Goal: Task Accomplishment & Management: Use online tool/utility

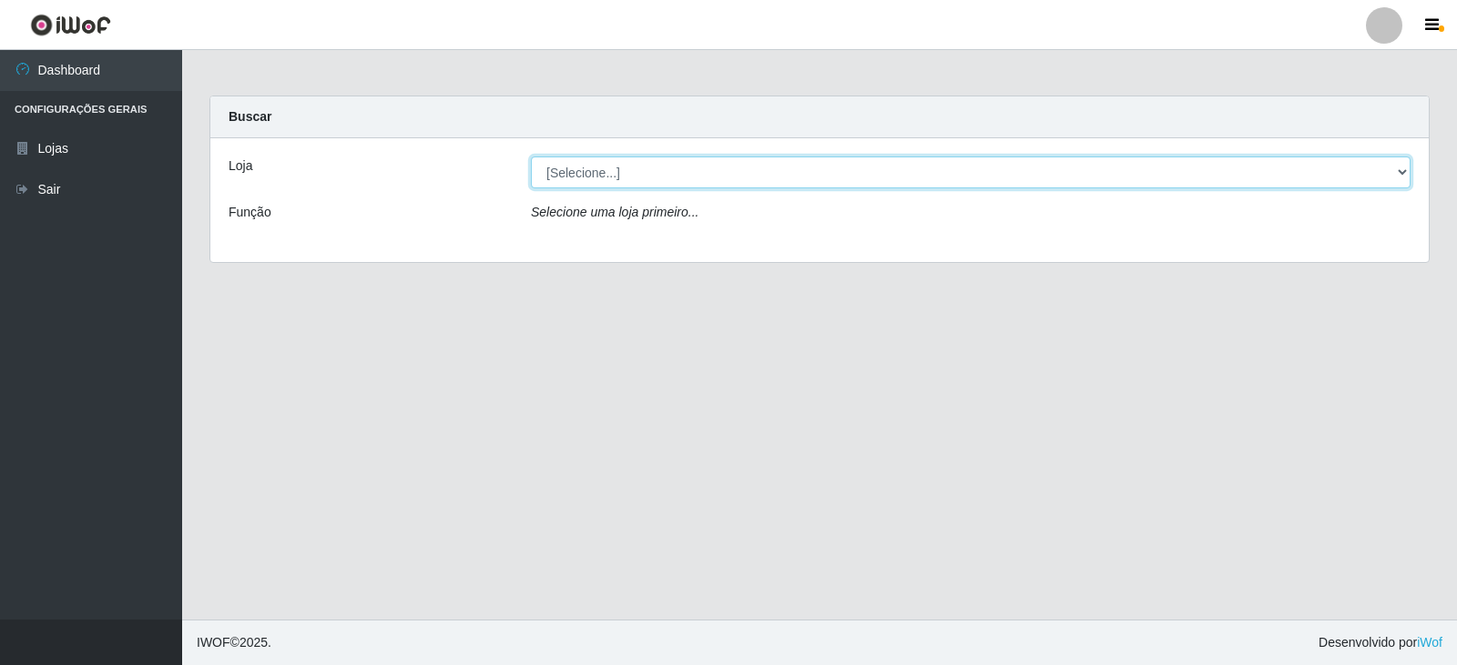
click at [1407, 171] on select "[Selecione...] SuperFácil Atacado - [GEOGRAPHIC_DATA]" at bounding box center [970, 173] width 879 height 32
select select "504"
click at [531, 157] on select "[Selecione...] SuperFácil Atacado - [GEOGRAPHIC_DATA]" at bounding box center [970, 173] width 879 height 32
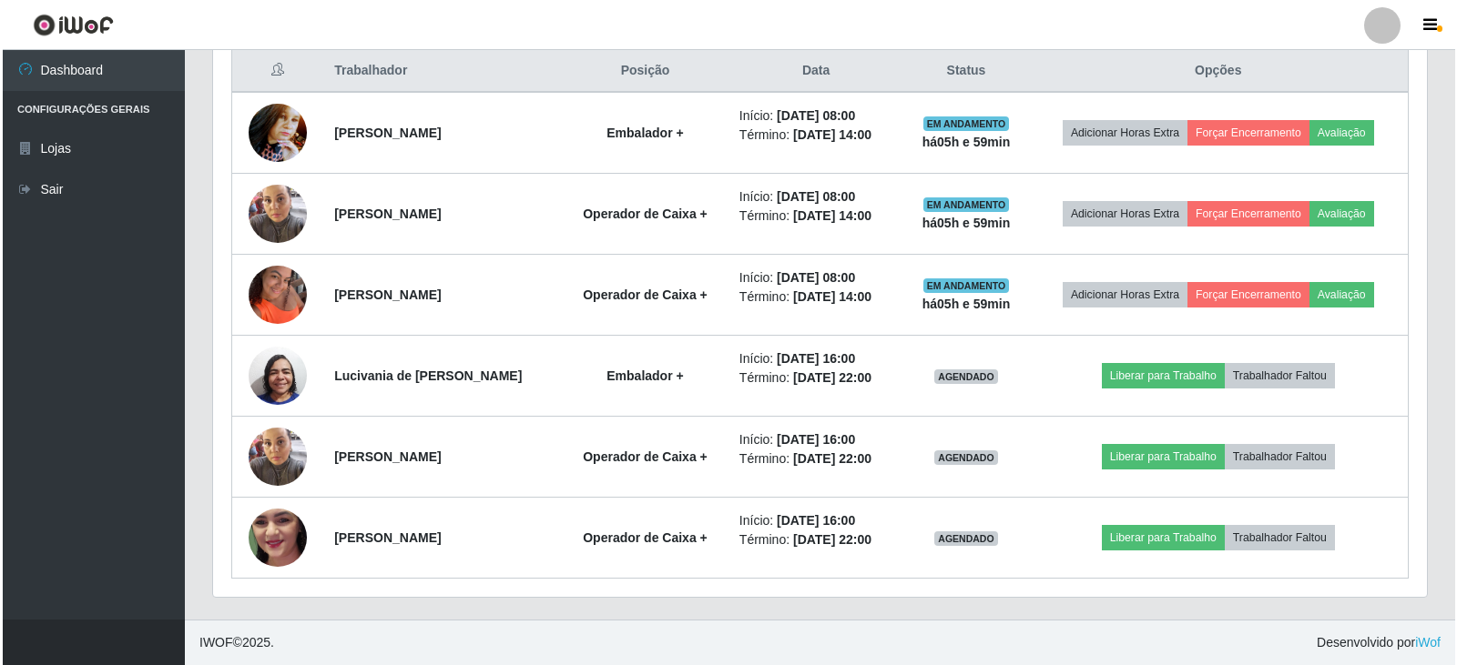
scroll to position [909967, 909132]
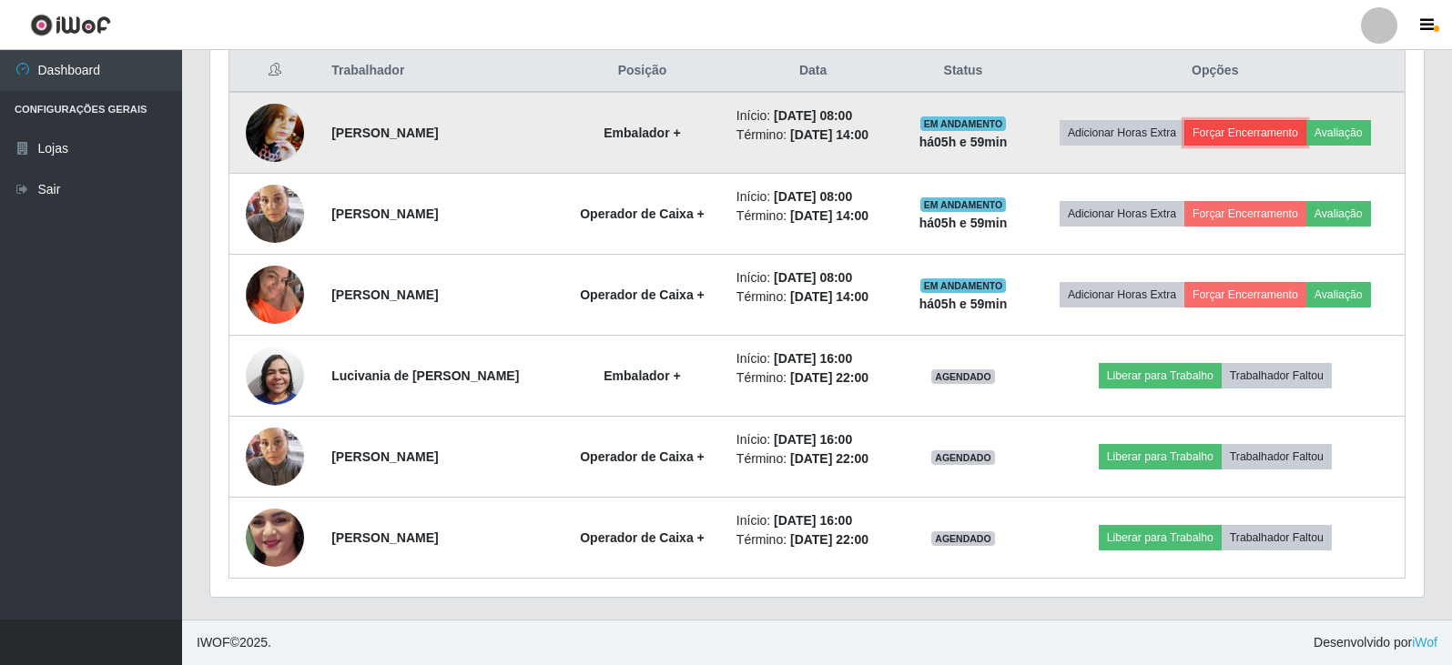
click at [1266, 133] on button "Forçar Encerramento" at bounding box center [1245, 132] width 122 height 25
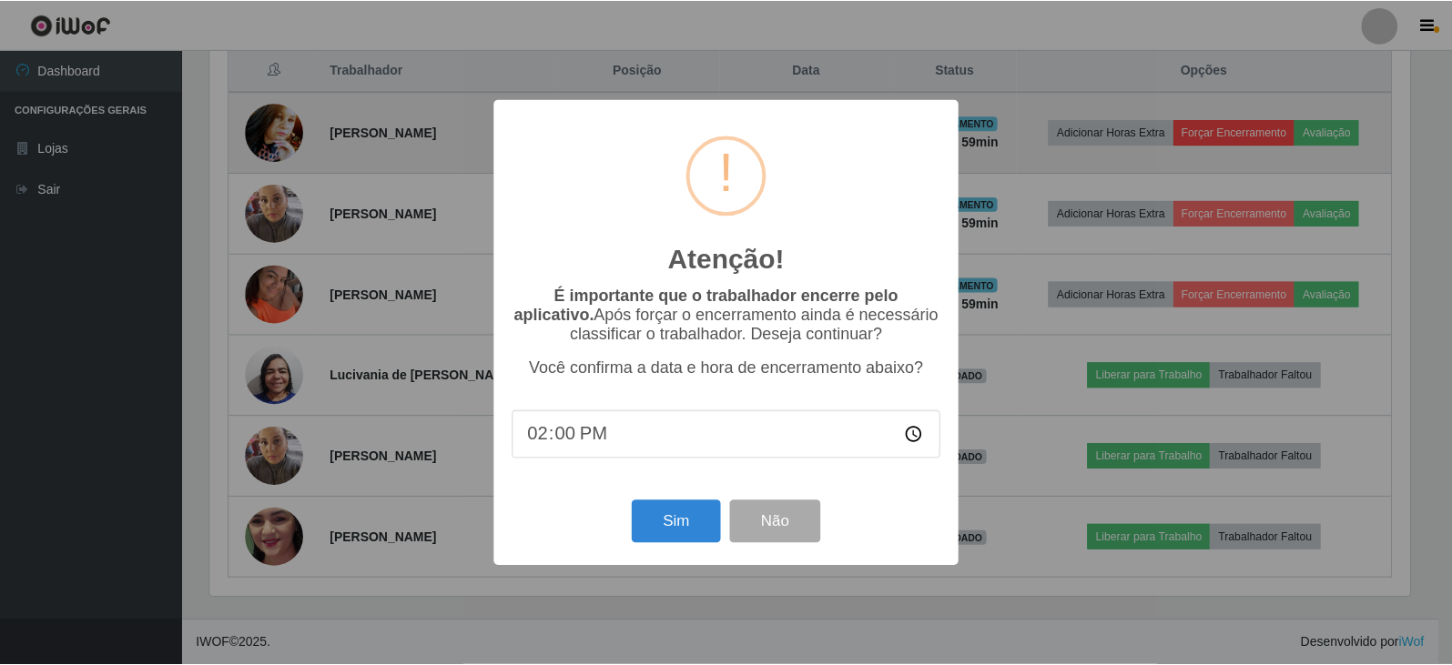
scroll to position [378, 1204]
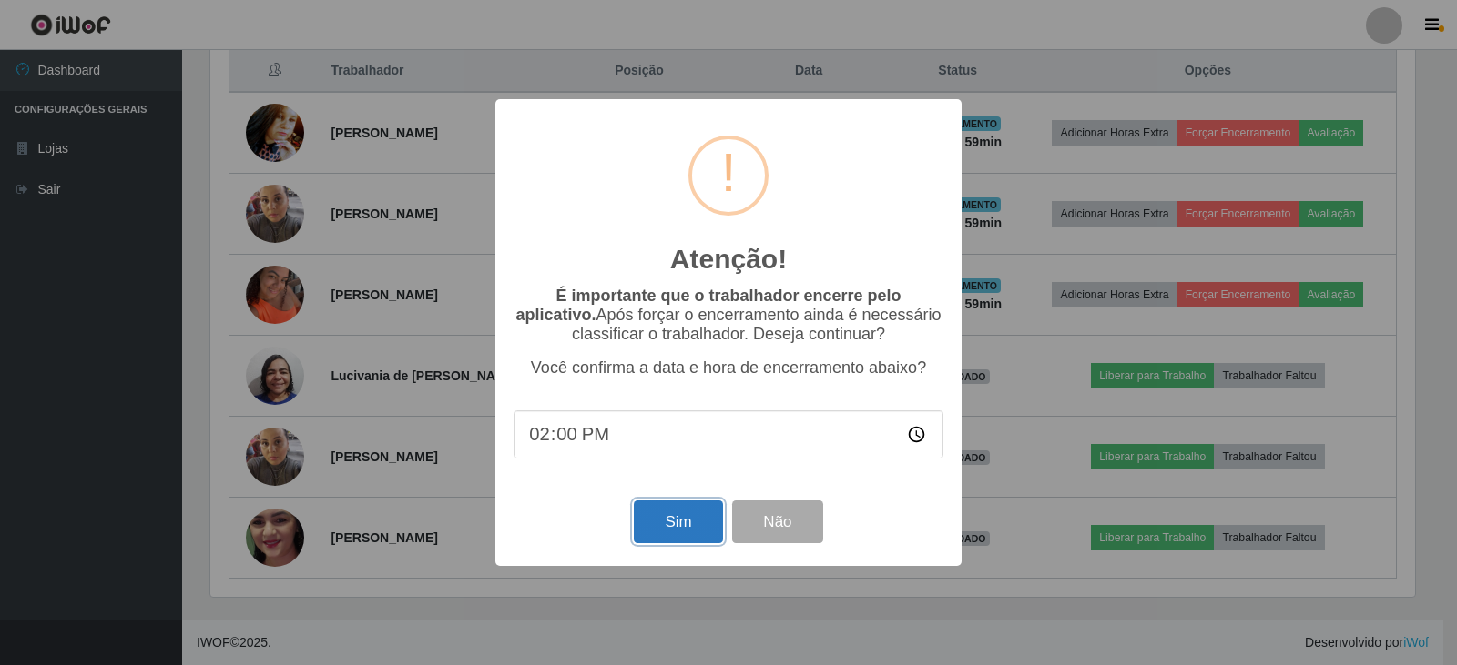
click at [712, 533] on button "Sim" at bounding box center [678, 522] width 88 height 43
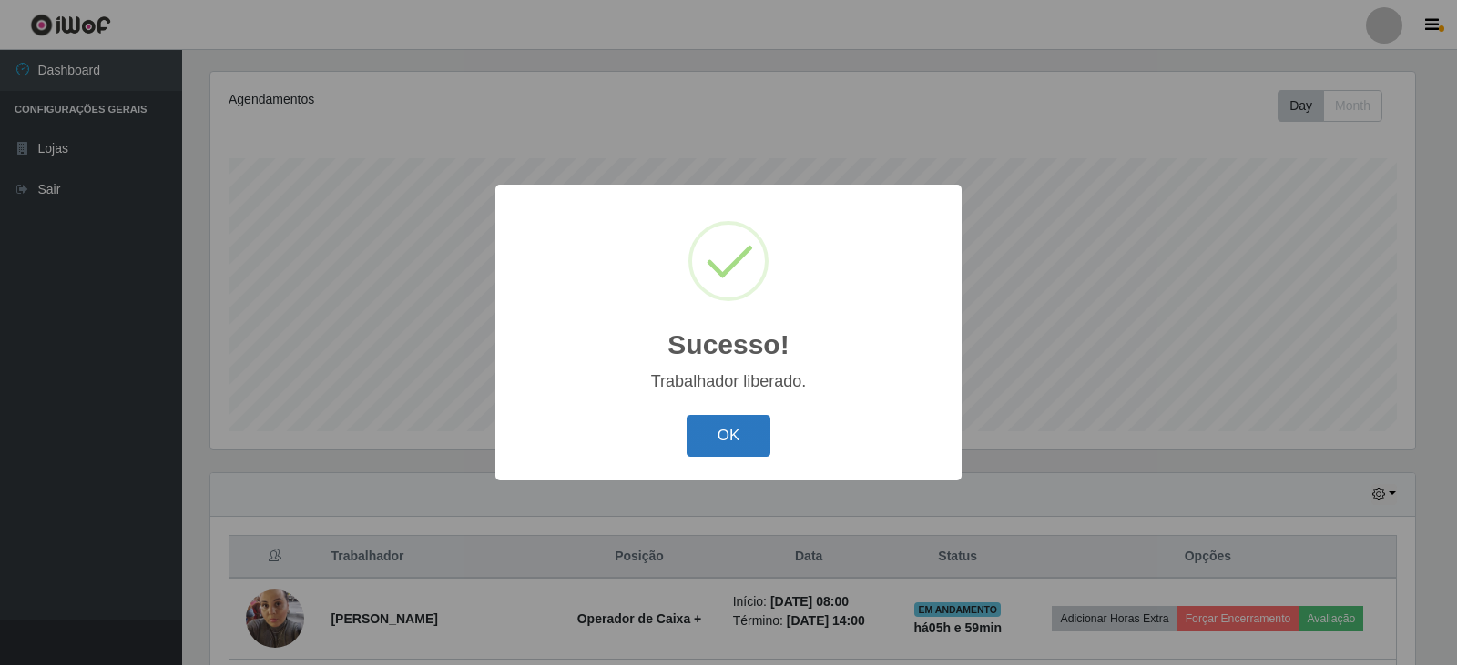
click at [723, 442] on button "OK" at bounding box center [728, 436] width 85 height 43
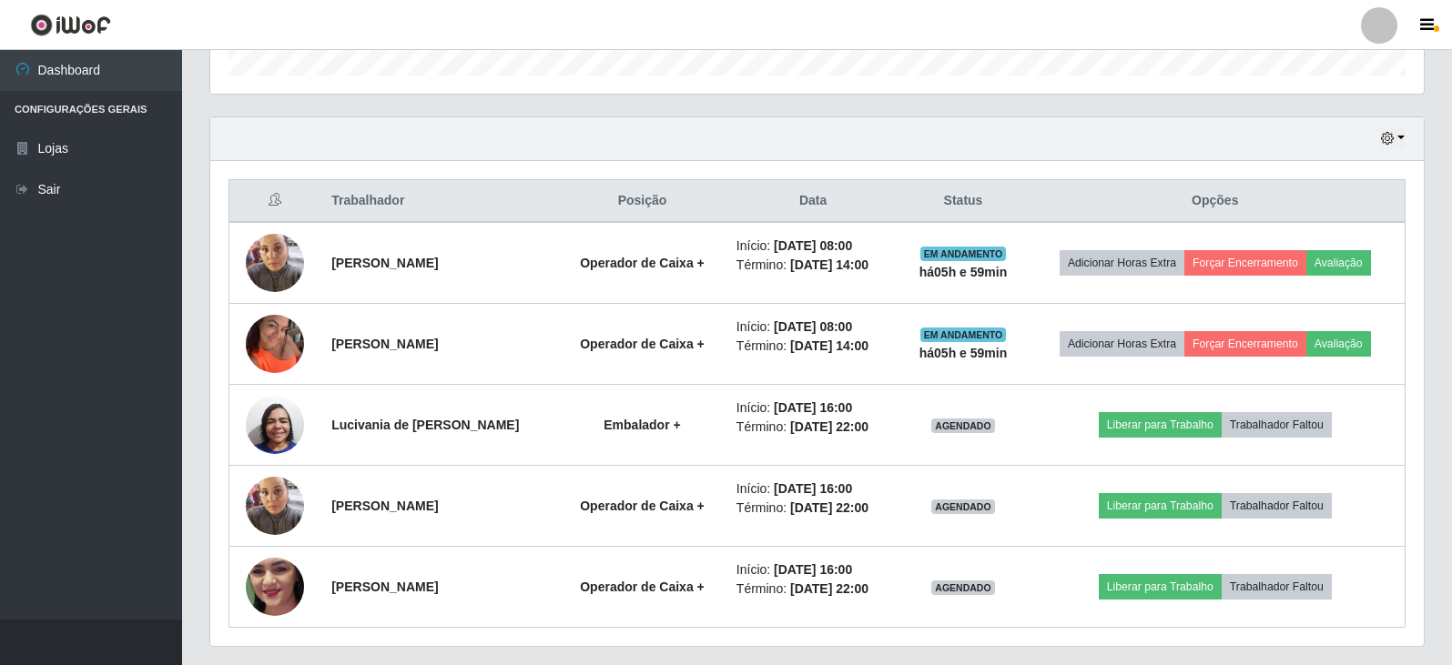
scroll to position [607, 0]
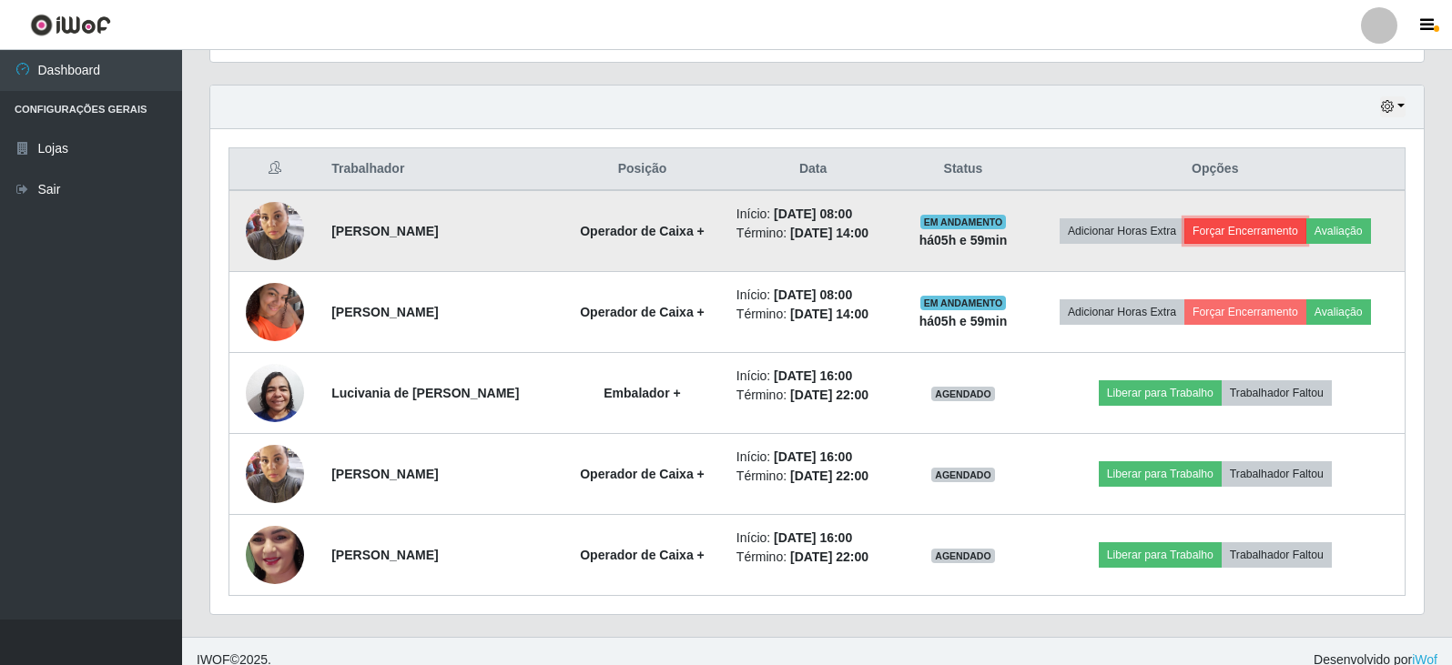
click at [1284, 229] on button "Forçar Encerramento" at bounding box center [1245, 230] width 122 height 25
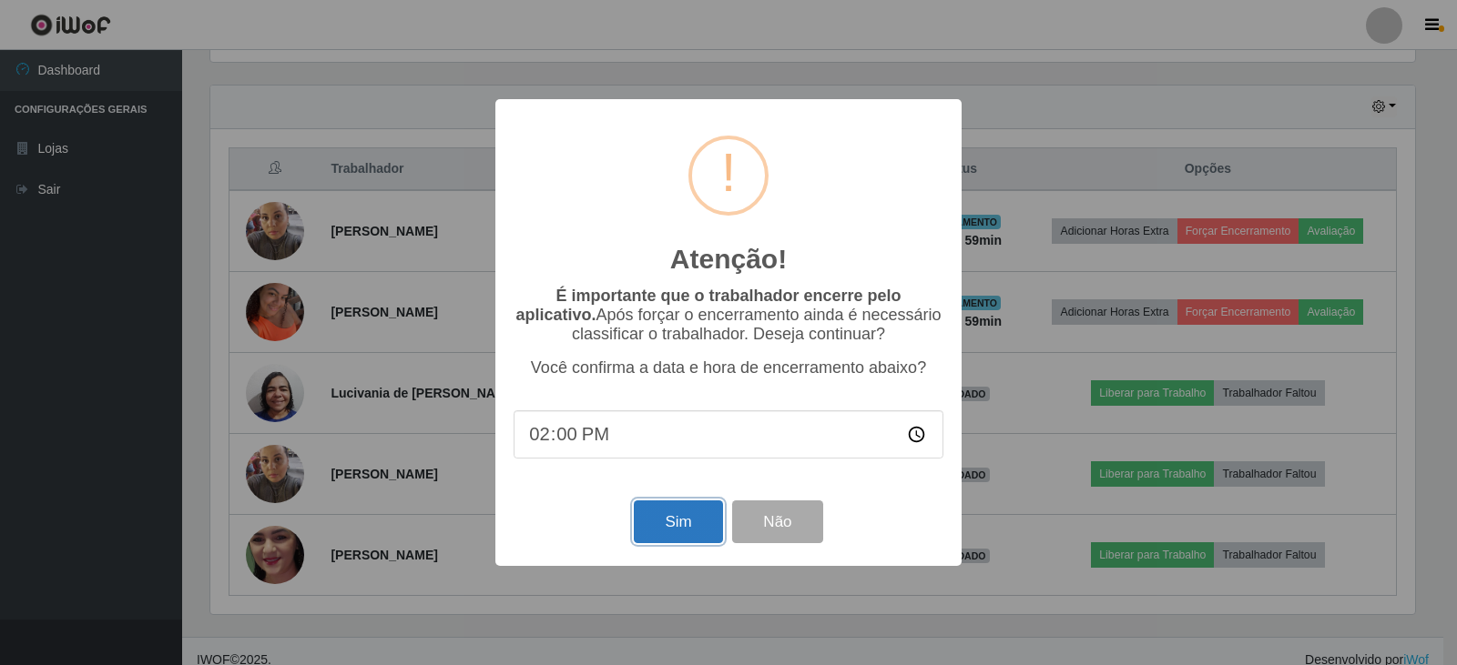
click at [685, 521] on button "Sim" at bounding box center [678, 522] width 88 height 43
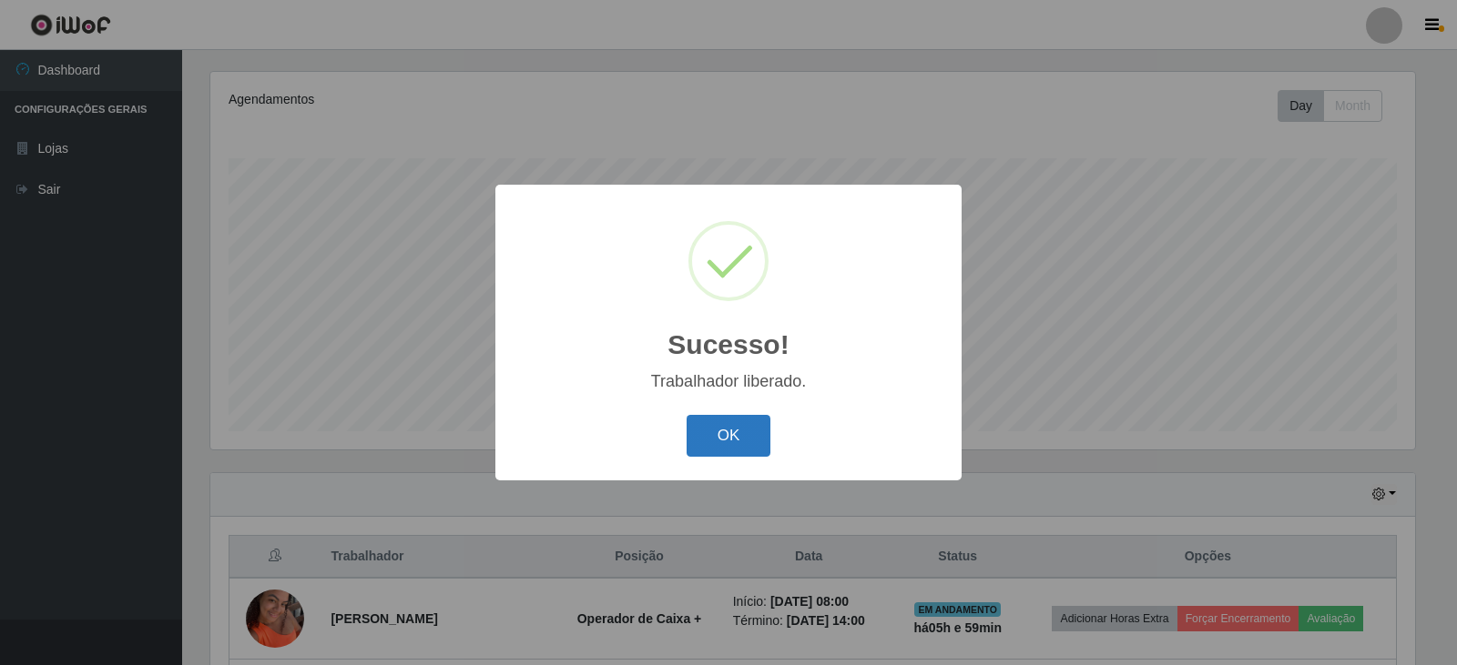
click at [726, 437] on button "OK" at bounding box center [728, 436] width 85 height 43
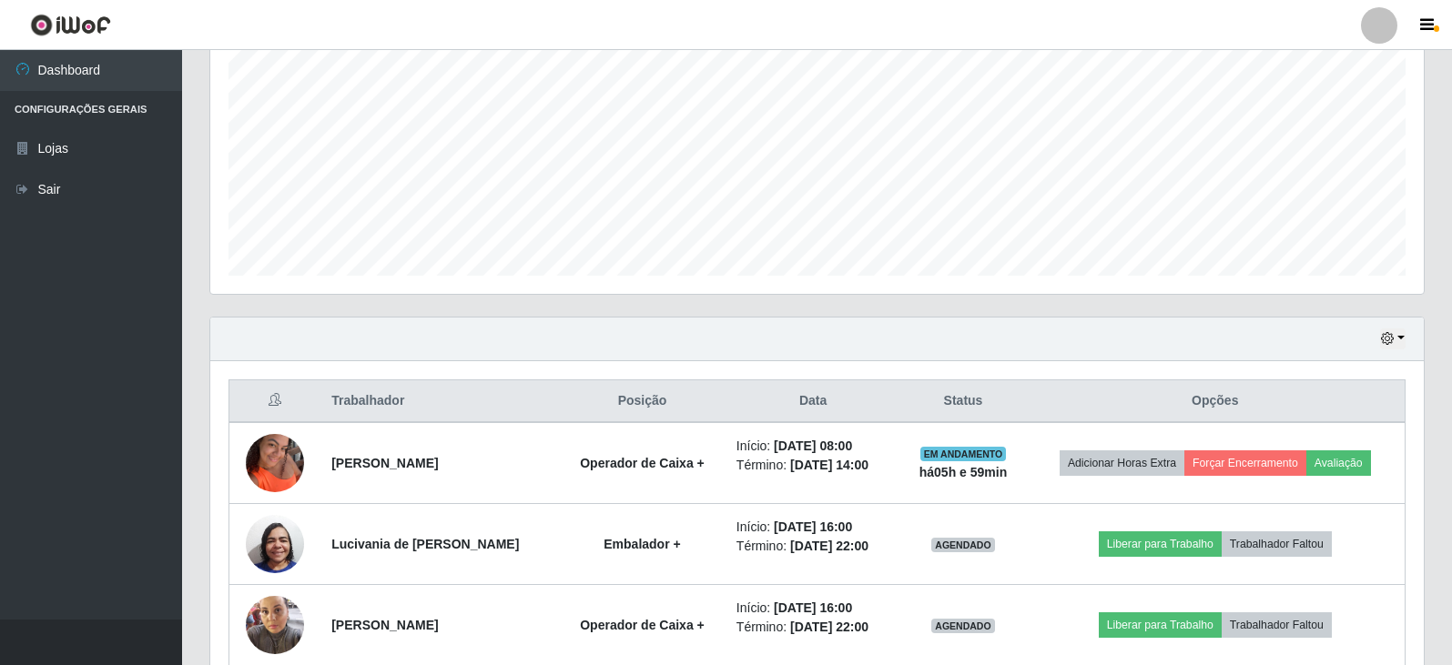
scroll to position [543, 0]
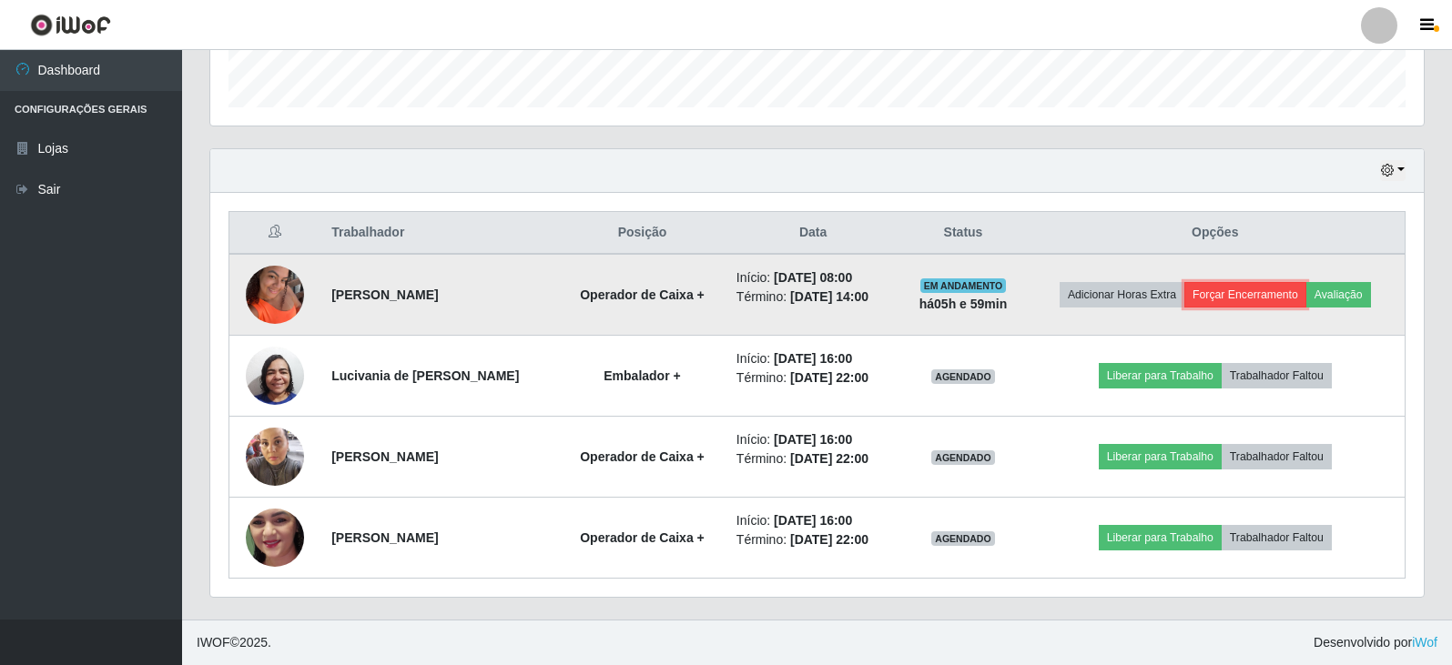
click at [1233, 283] on button "Forçar Encerramento" at bounding box center [1245, 294] width 122 height 25
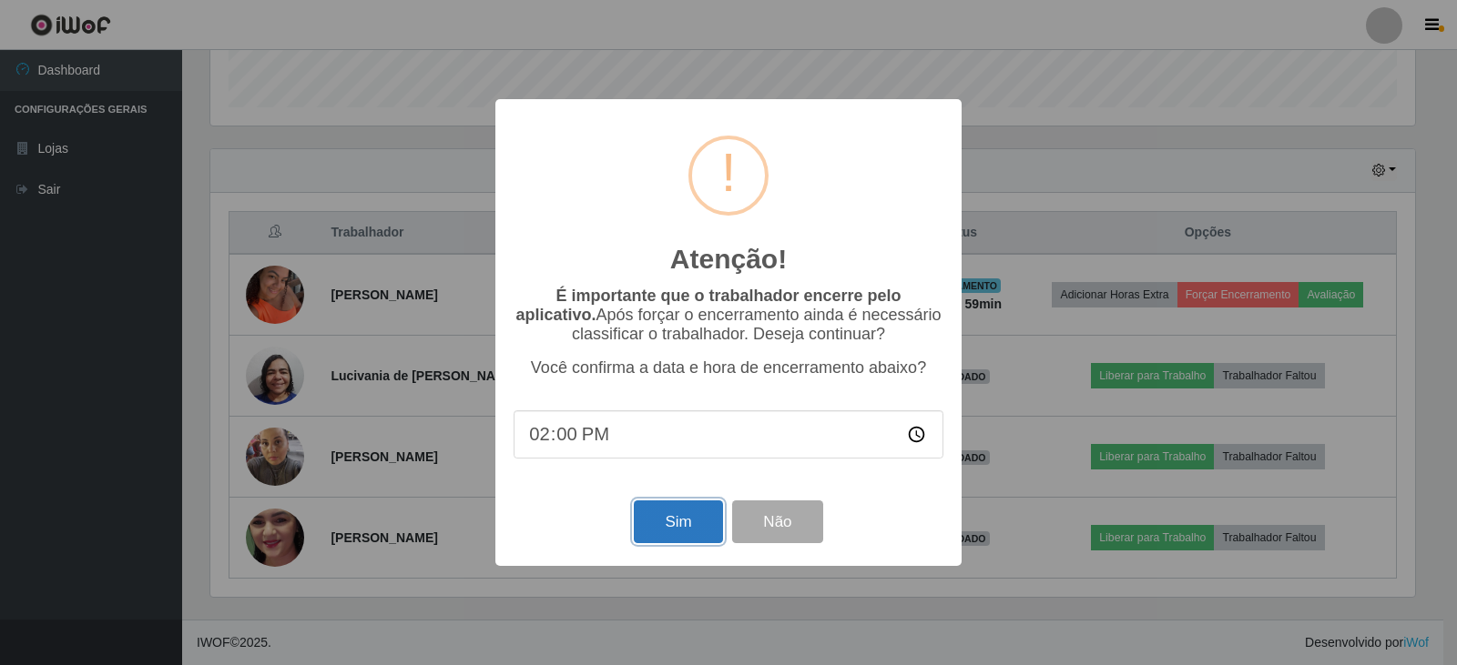
click at [685, 526] on button "Sim" at bounding box center [678, 522] width 88 height 43
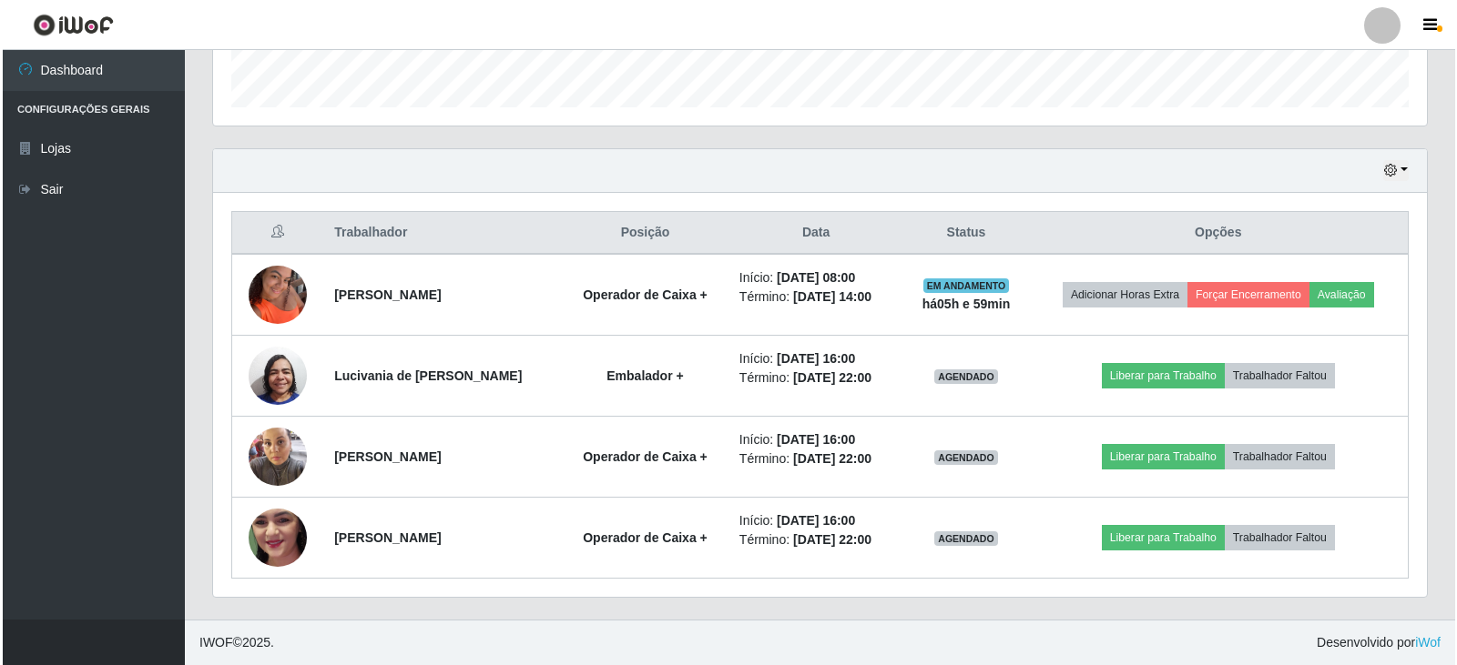
scroll to position [0, 0]
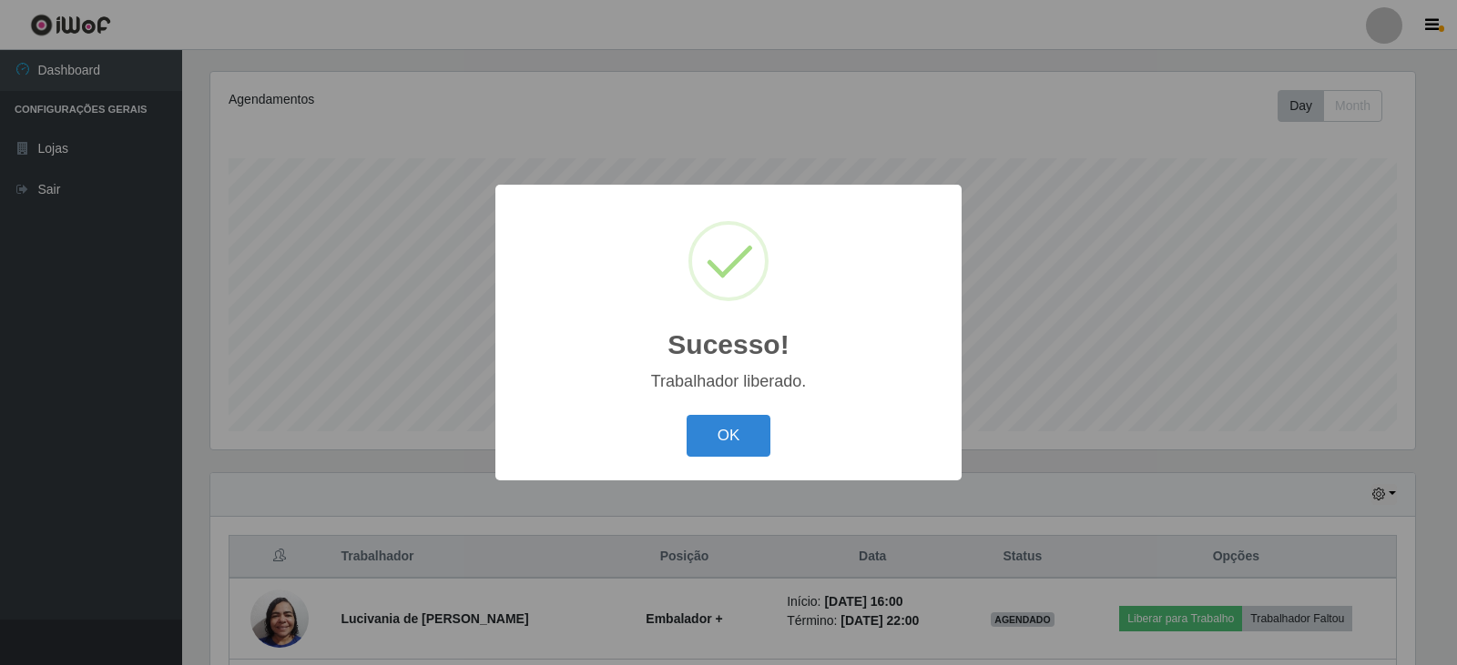
click at [786, 432] on div "OK Cancel" at bounding box center [728, 436] width 430 height 52
click at [743, 444] on button "OK" at bounding box center [728, 436] width 85 height 43
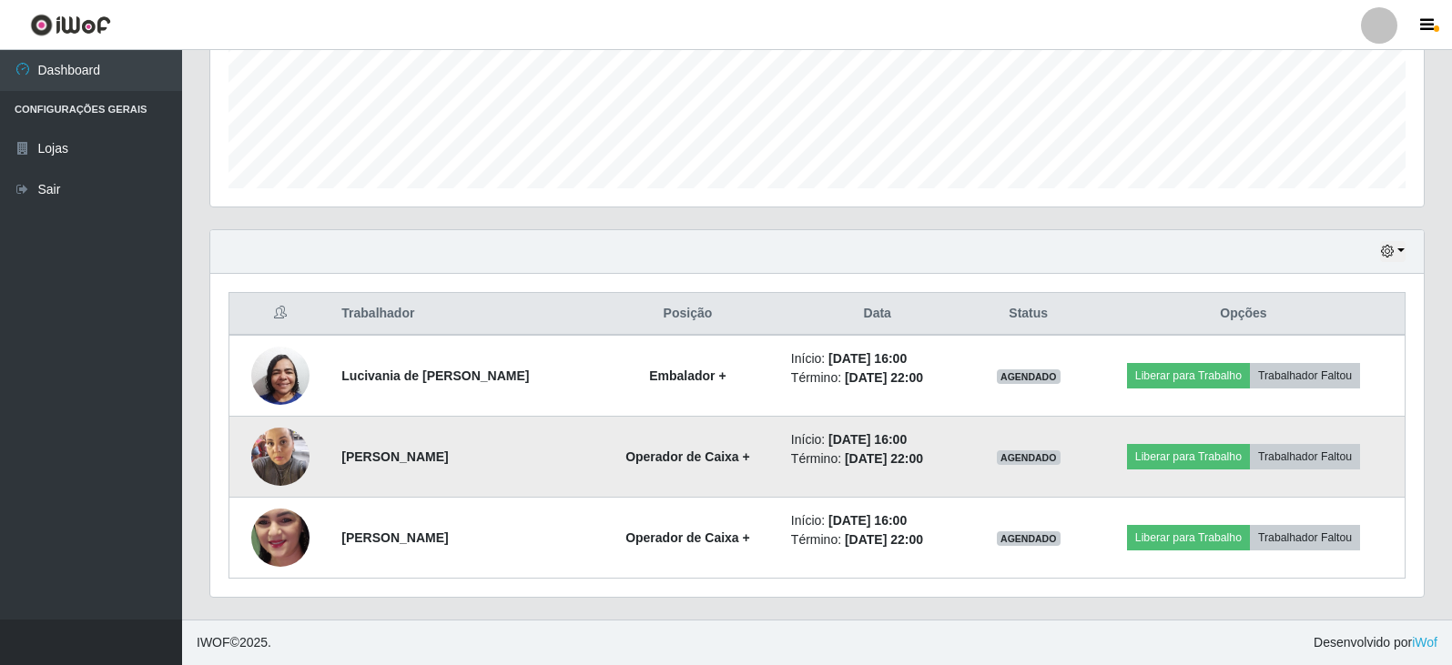
click at [281, 472] on img at bounding box center [280, 456] width 58 height 77
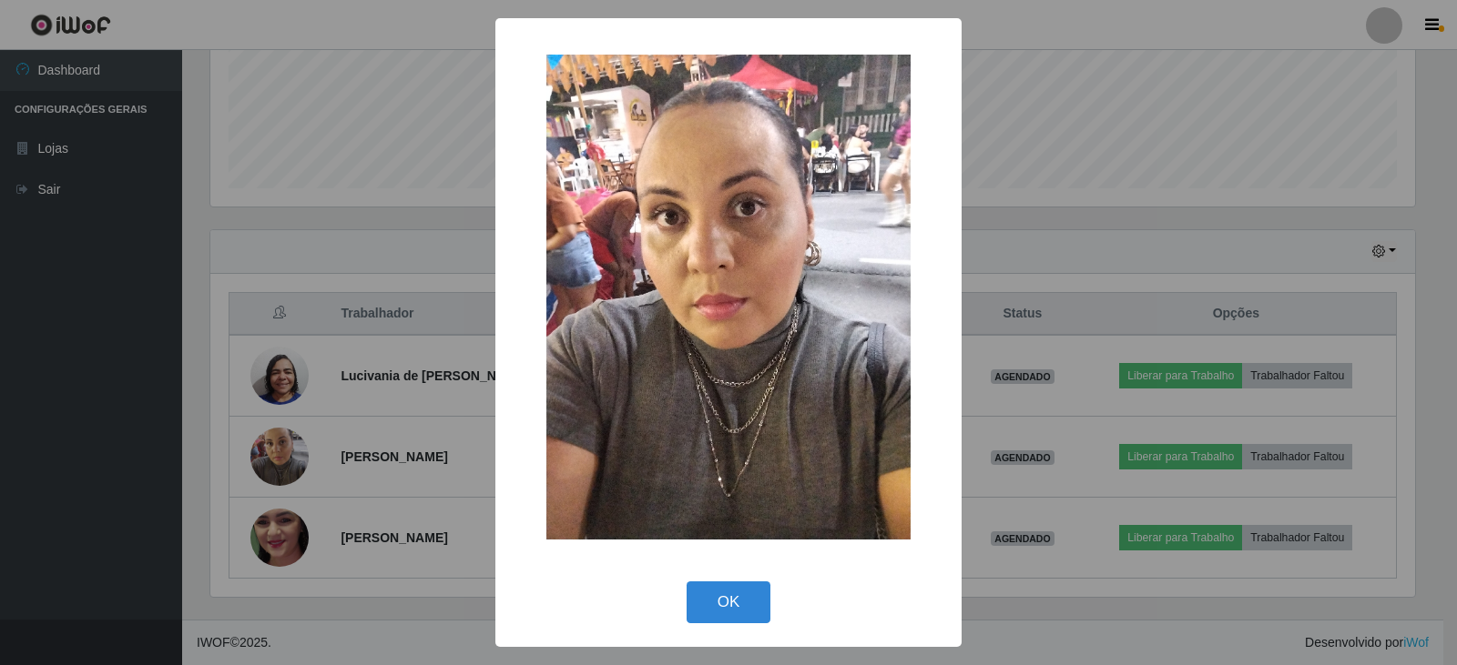
click at [267, 547] on div "× OK Cancel" at bounding box center [728, 332] width 1457 height 665
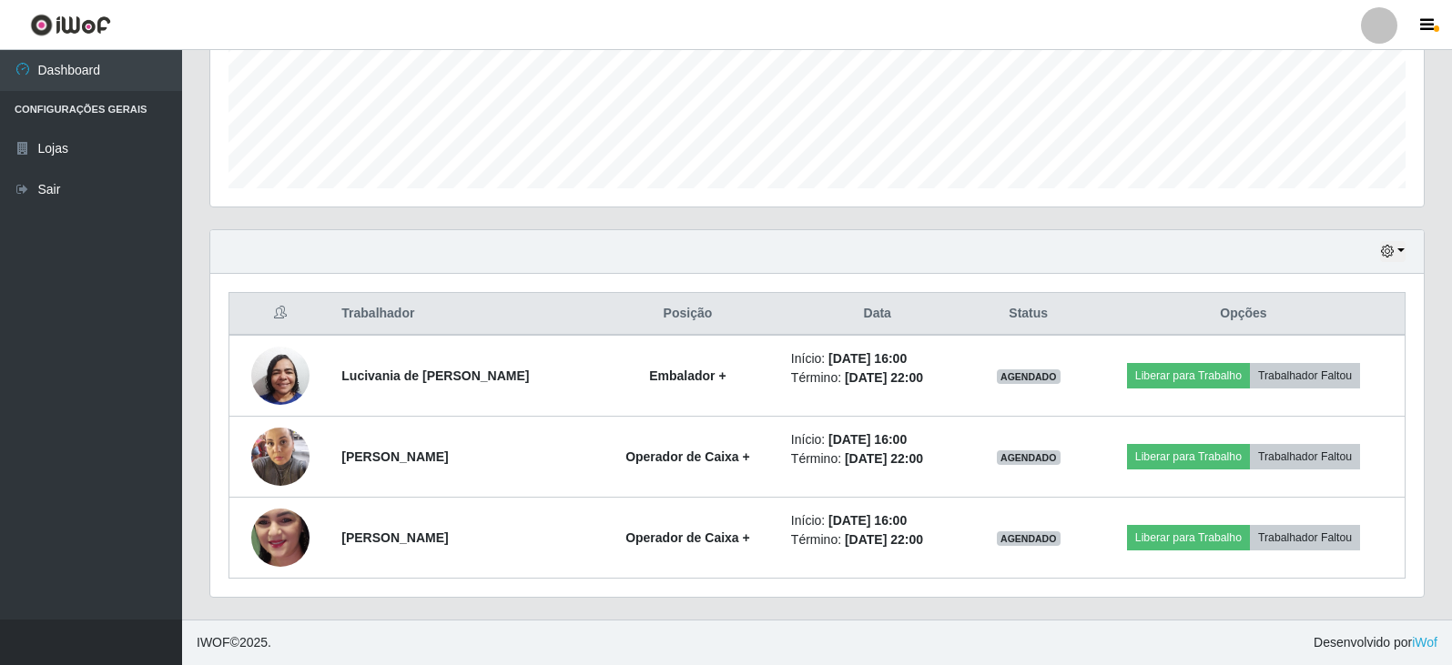
click at [267, 547] on img at bounding box center [280, 537] width 58 height 129
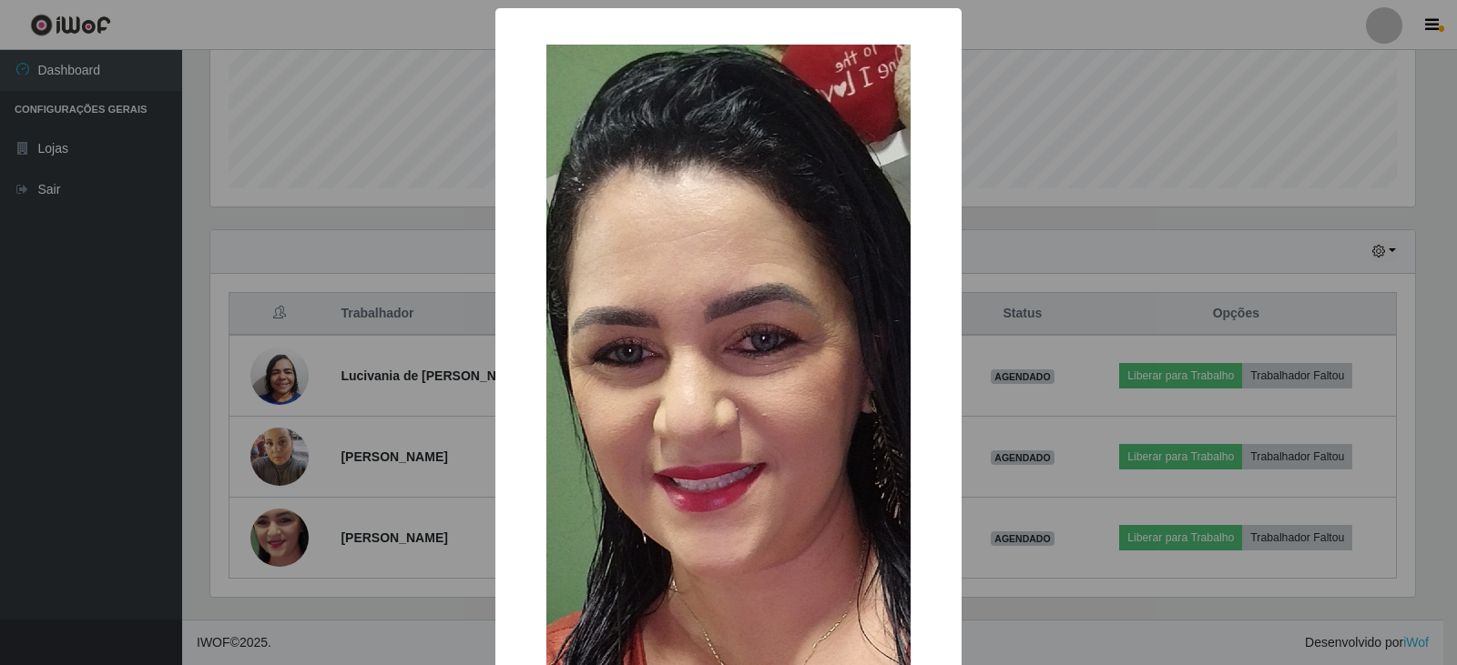
click at [267, 547] on div "× OK Cancel" at bounding box center [728, 332] width 1457 height 665
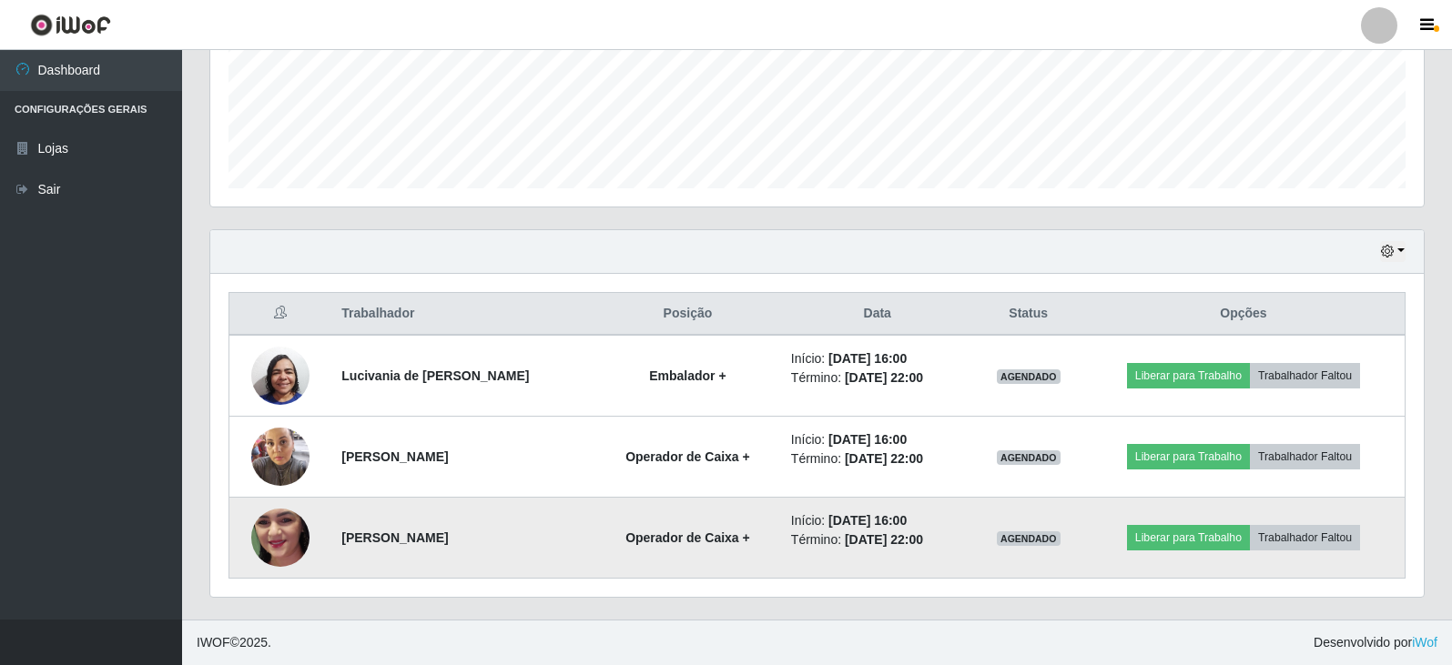
click at [268, 546] on img at bounding box center [280, 537] width 58 height 129
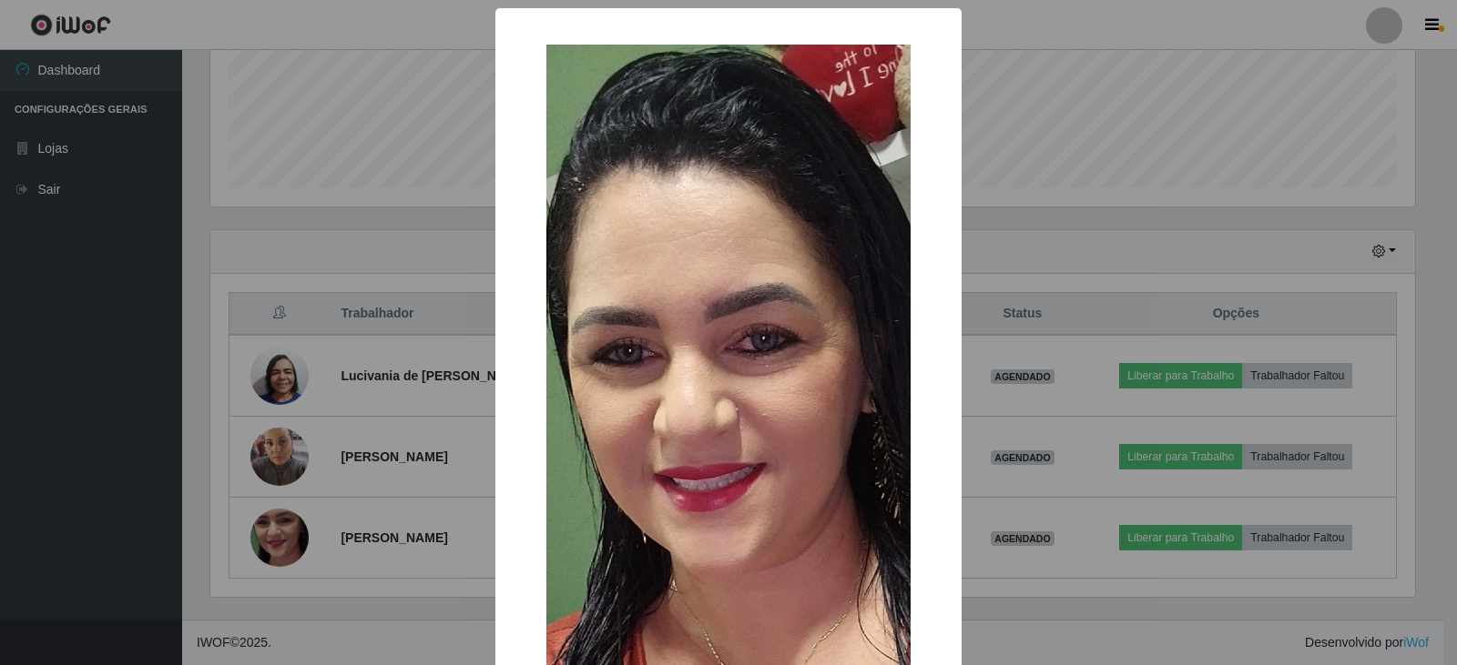
click at [270, 546] on div "× OK Cancel" at bounding box center [728, 332] width 1457 height 665
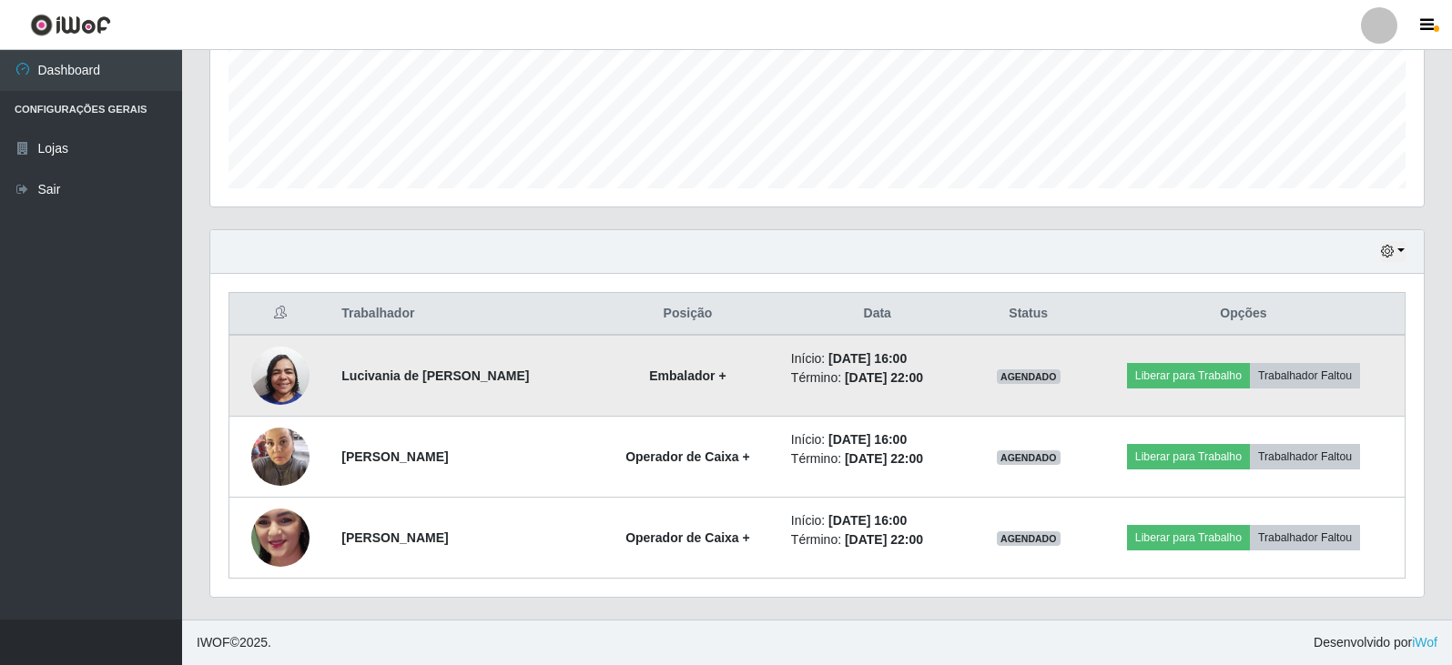
click at [269, 374] on img at bounding box center [280, 375] width 58 height 77
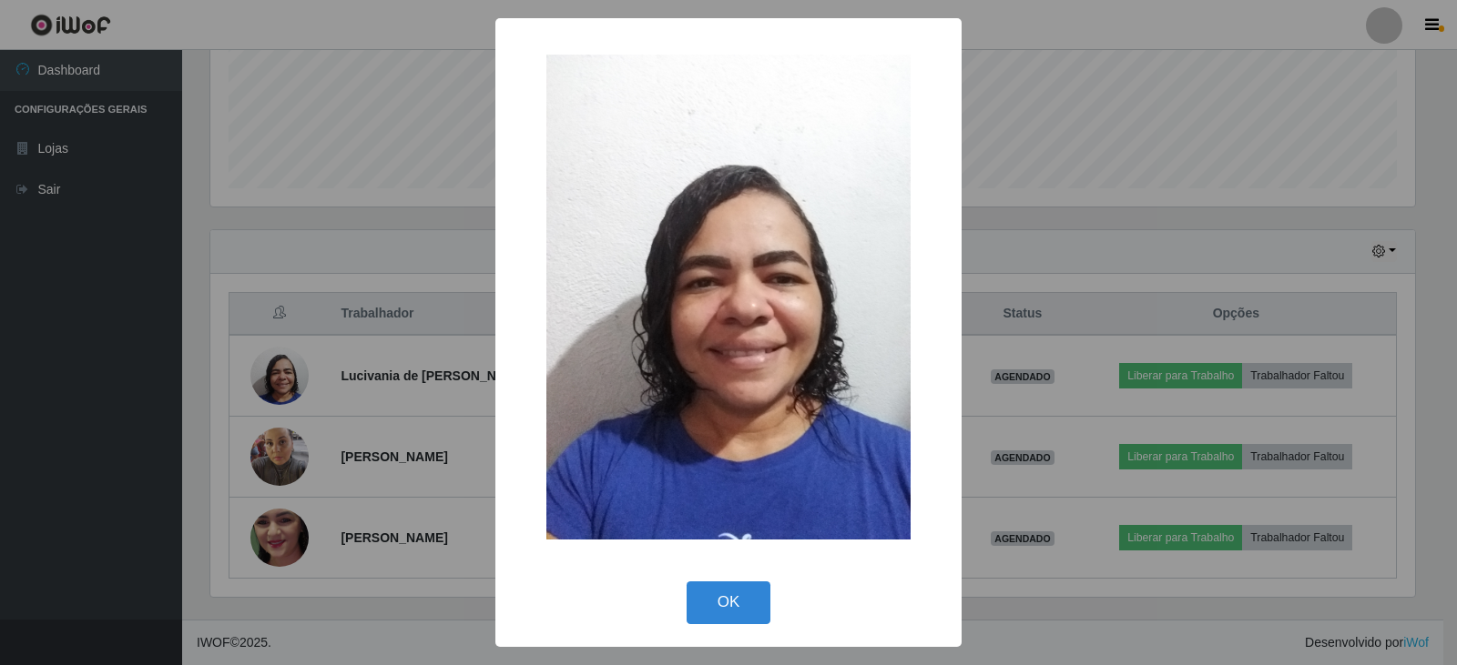
click at [268, 371] on div "× OK Cancel" at bounding box center [728, 332] width 1457 height 665
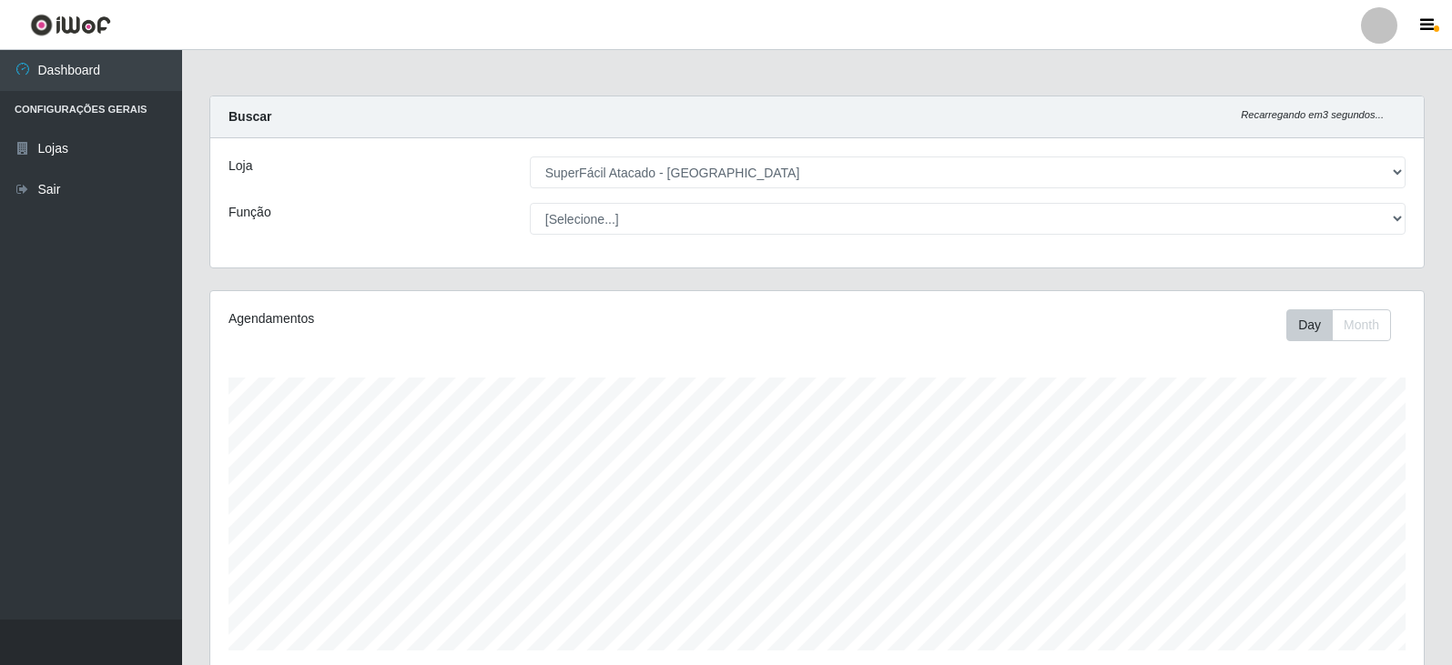
click at [1366, 196] on div "Loja [Selecione...] SuperFácil Atacado - Nova Betânia Função [Selecione...] Emb…" at bounding box center [816, 202] width 1213 height 129
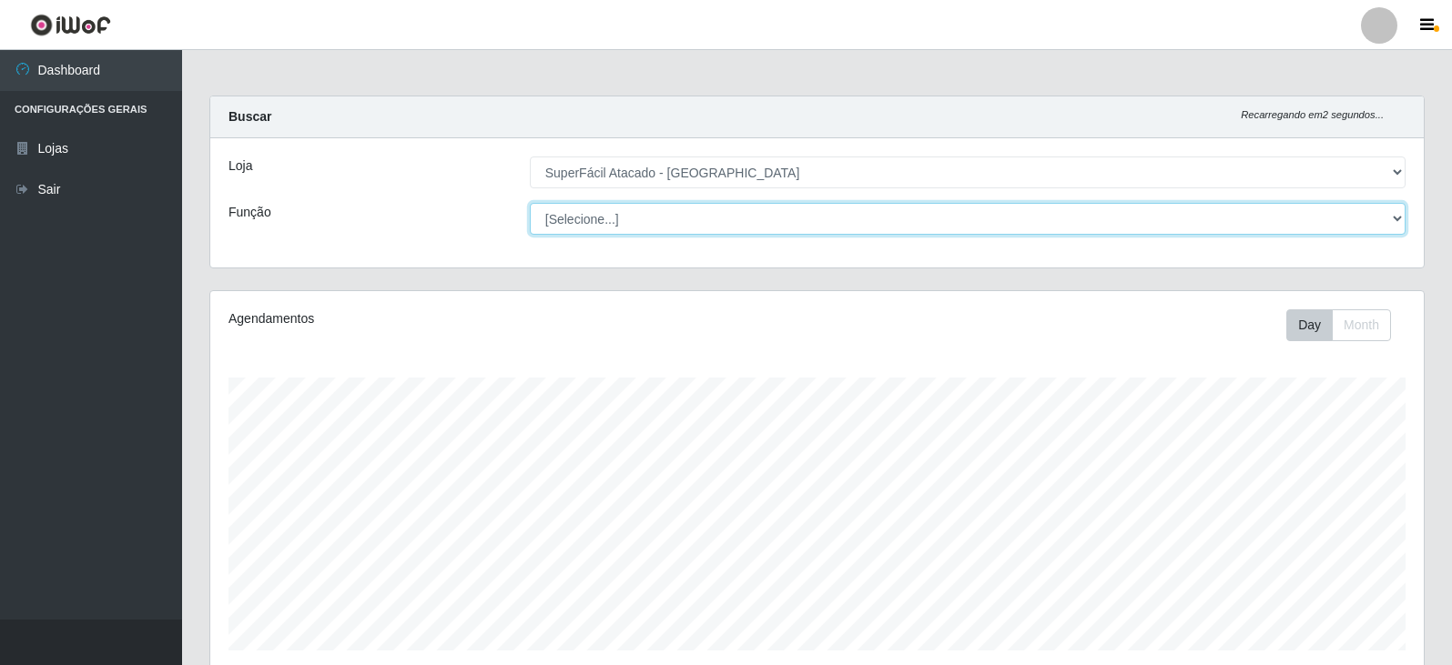
click at [1380, 209] on select "[Selecione...] Embalador Embalador + Embalador ++ Operador de Caixa Operador de…" at bounding box center [968, 219] width 876 height 32
click at [530, 203] on select "[Selecione...] Embalador Embalador + Embalador ++ Operador de Caixa Operador de…" at bounding box center [968, 219] width 876 height 32
click at [1367, 222] on select "[Selecione...] Embalador Embalador + Embalador ++ Operador de Caixa Operador de…" at bounding box center [968, 219] width 876 height 32
select select "72"
click at [530, 203] on select "[Selecione...] Embalador Embalador + Embalador ++ Operador de Caixa Operador de…" at bounding box center [968, 219] width 876 height 32
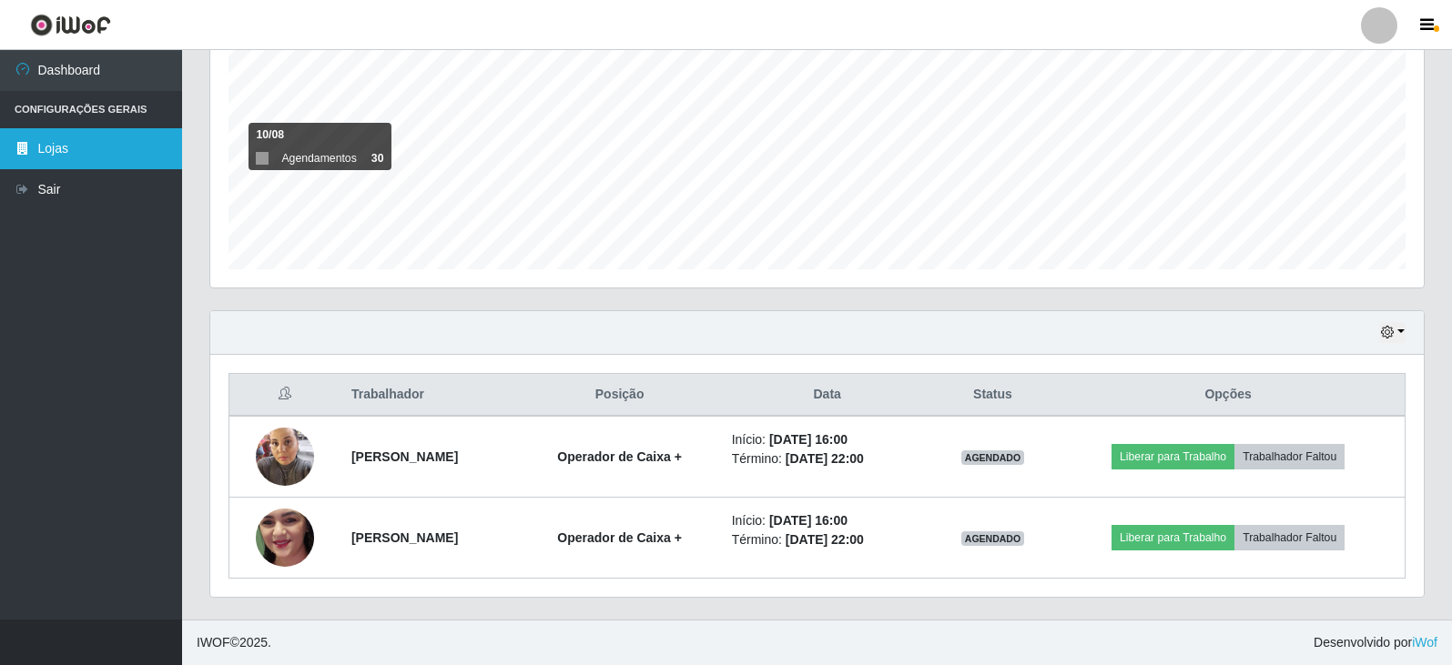
click at [92, 157] on link "Lojas" at bounding box center [91, 148] width 182 height 41
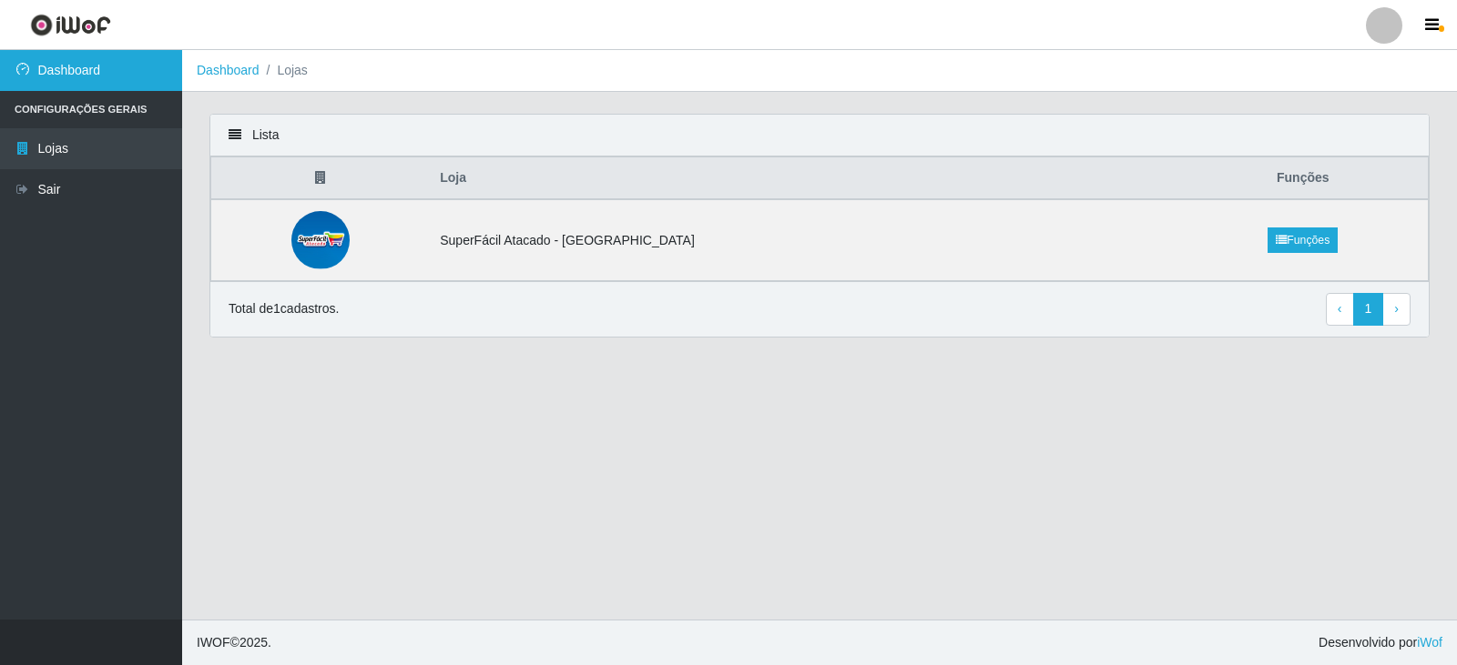
click at [86, 78] on link "Dashboard" at bounding box center [91, 70] width 182 height 41
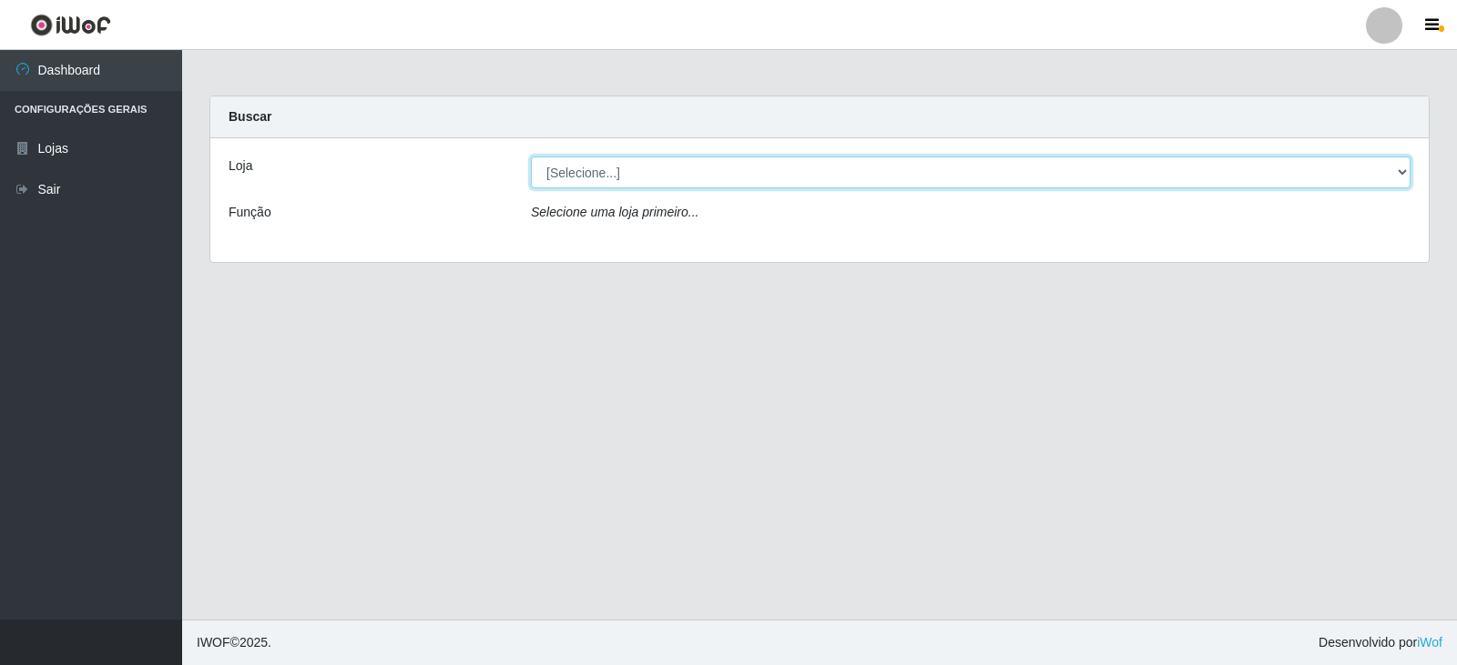
click at [1393, 161] on select "[Selecione...] SuperFácil Atacado - [GEOGRAPHIC_DATA]" at bounding box center [970, 173] width 879 height 32
select select "504"
click at [531, 157] on select "[Selecione...] SuperFácil Atacado - [GEOGRAPHIC_DATA]" at bounding box center [970, 173] width 879 height 32
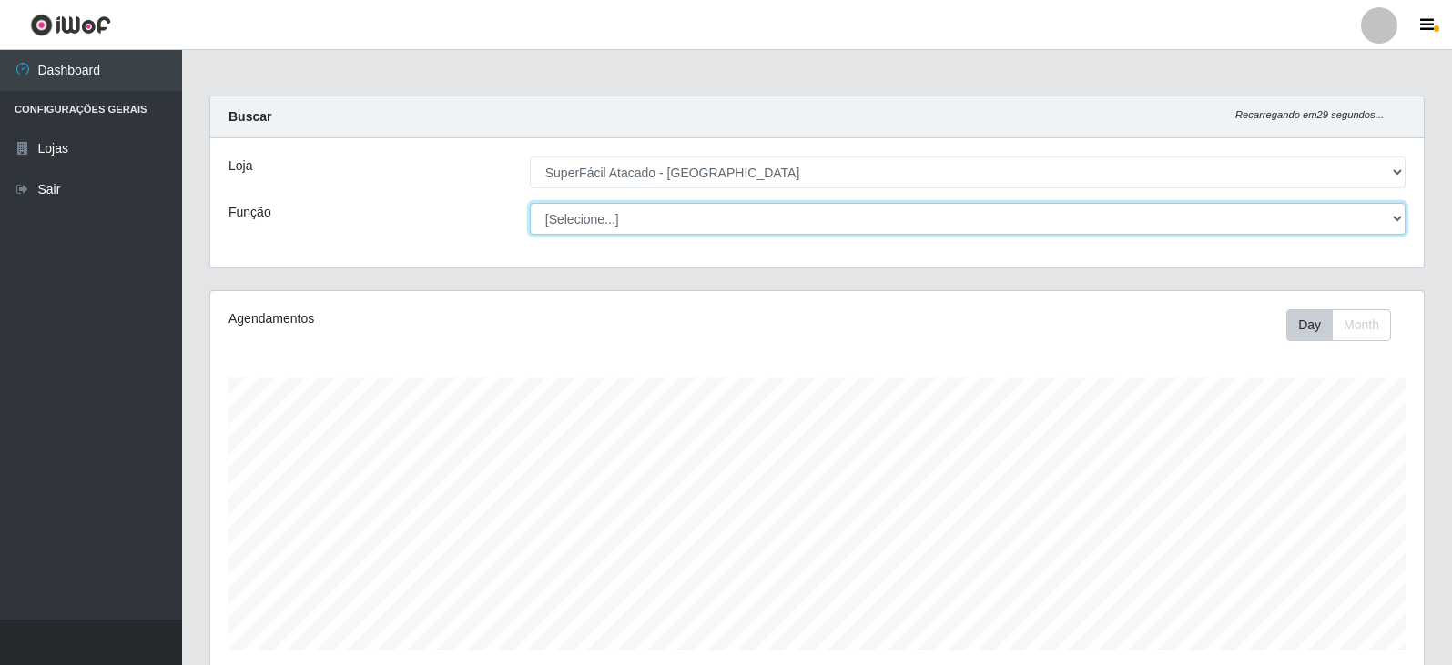
click at [1256, 215] on select "[Selecione...] Embalador Embalador + Embalador ++ Operador de Caixa Operador de…" at bounding box center [968, 219] width 876 height 32
